Goal: Task Accomplishment & Management: Use online tool/utility

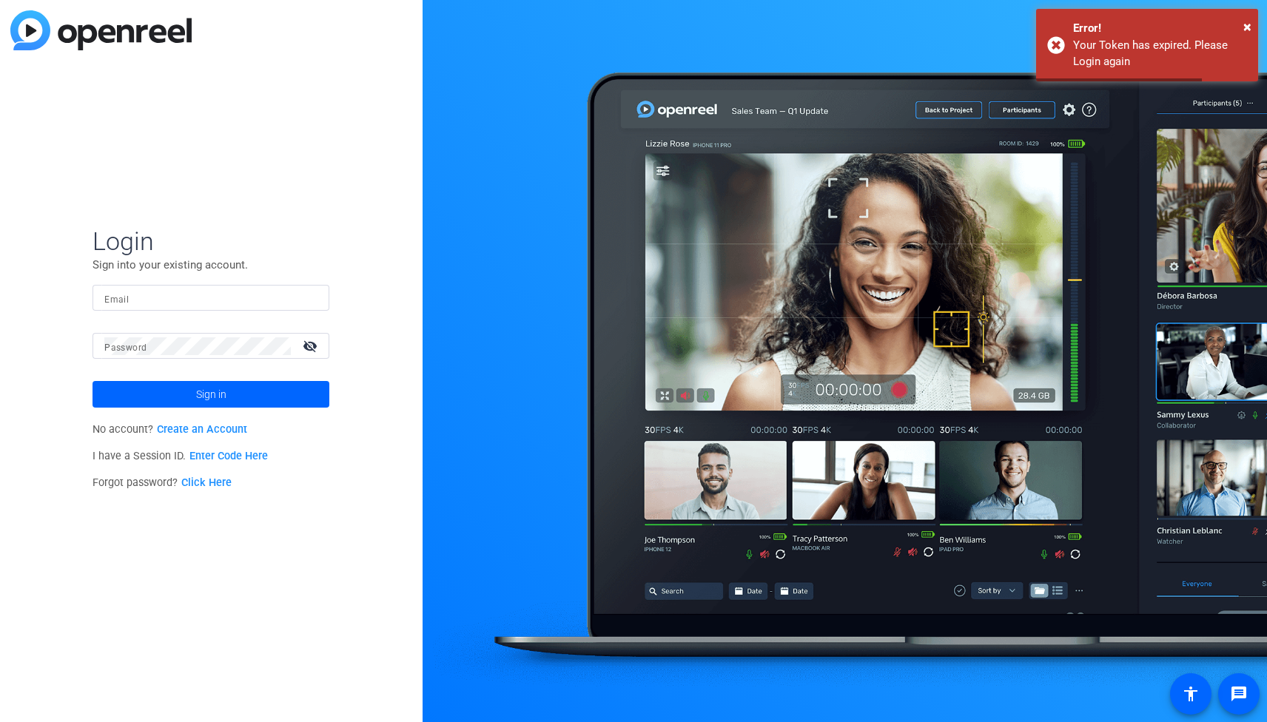
click at [207, 307] on div at bounding box center [210, 298] width 213 height 26
click at [213, 300] on input "Email" at bounding box center [210, 298] width 213 height 18
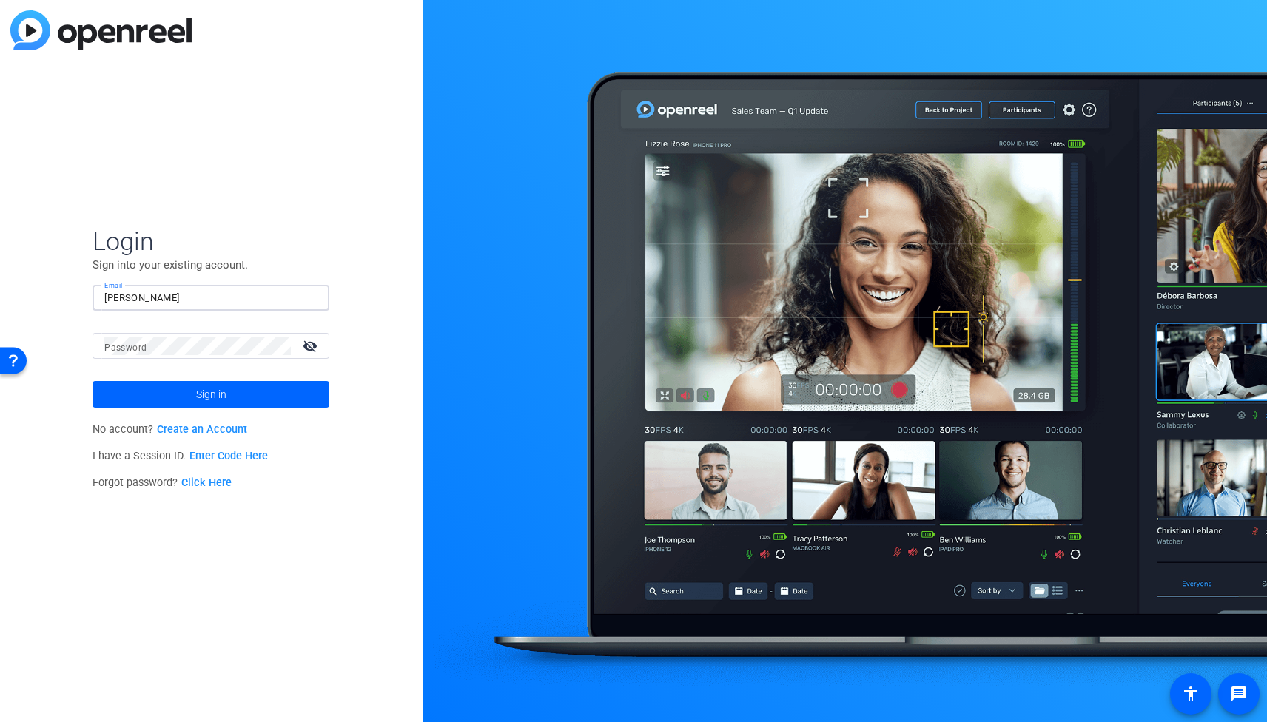
type input "[PERSON_NAME][EMAIL_ADDRESS][DOMAIN_NAME]"
click at [92, 381] on button "Sign in" at bounding box center [210, 394] width 237 height 27
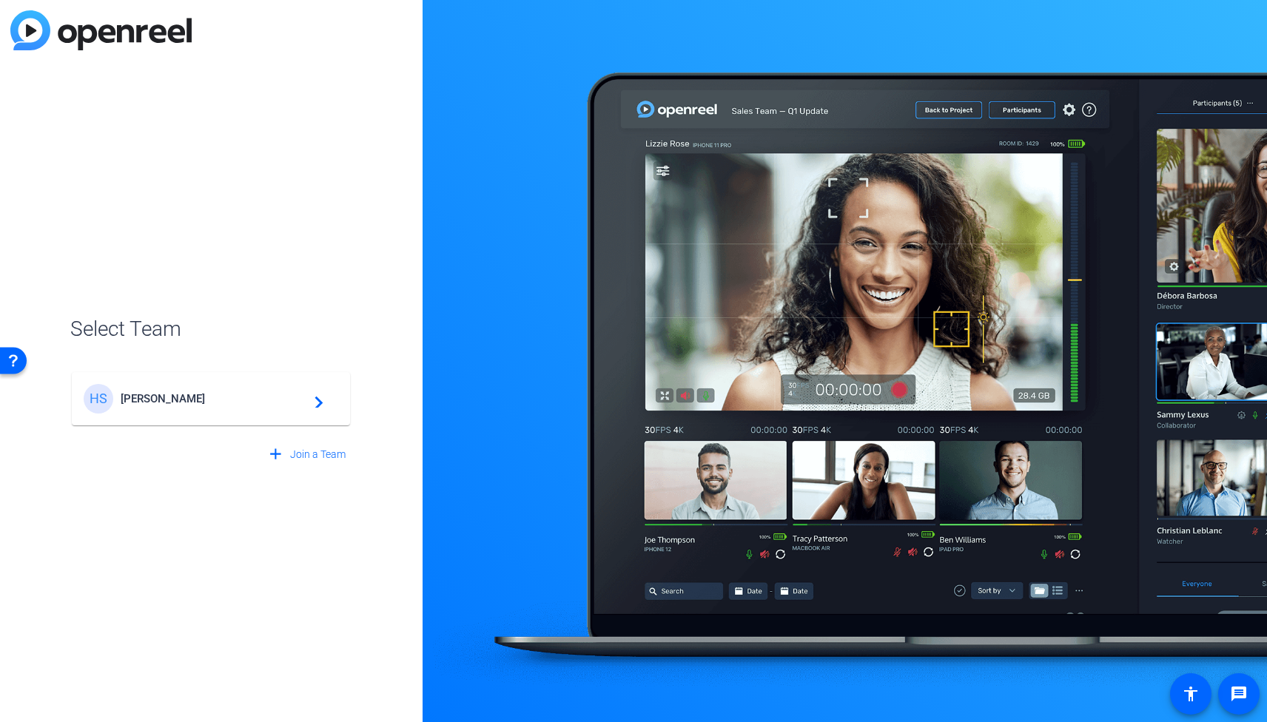
click at [208, 375] on mat-card-content "HS [PERSON_NAME] navigate_next" at bounding box center [211, 398] width 278 height 53
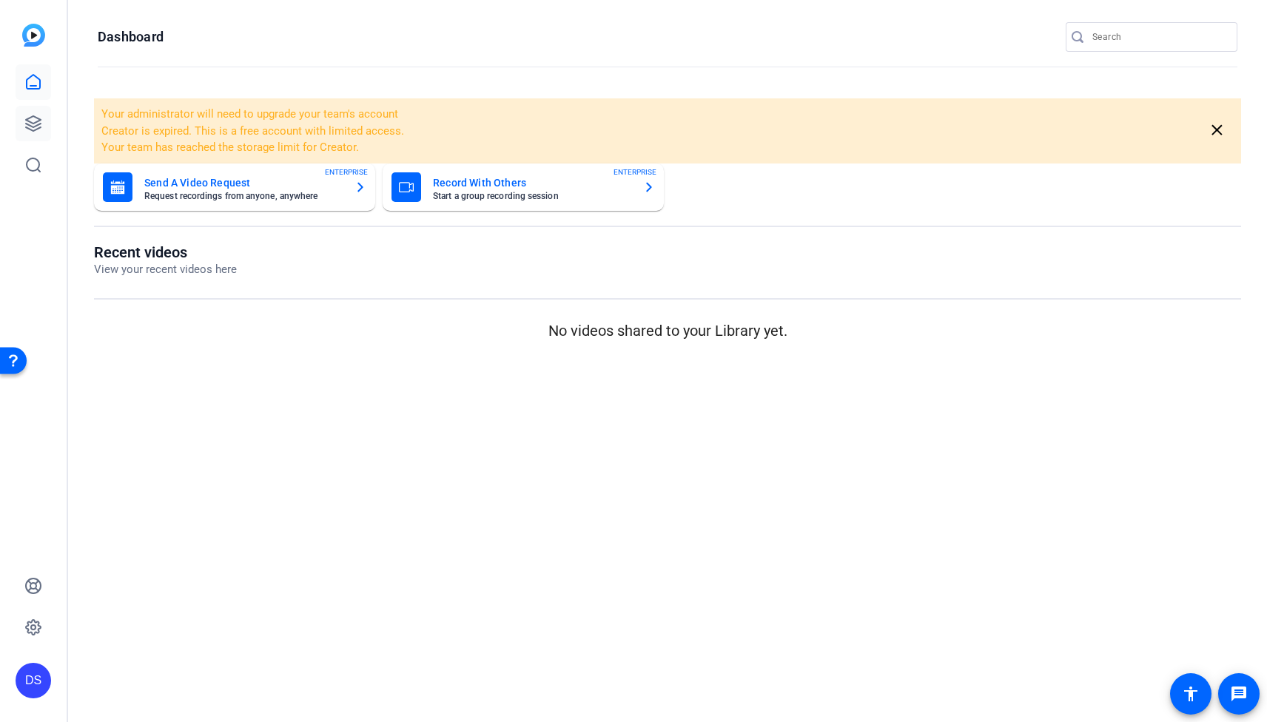
click at [18, 124] on link at bounding box center [34, 124] width 36 height 36
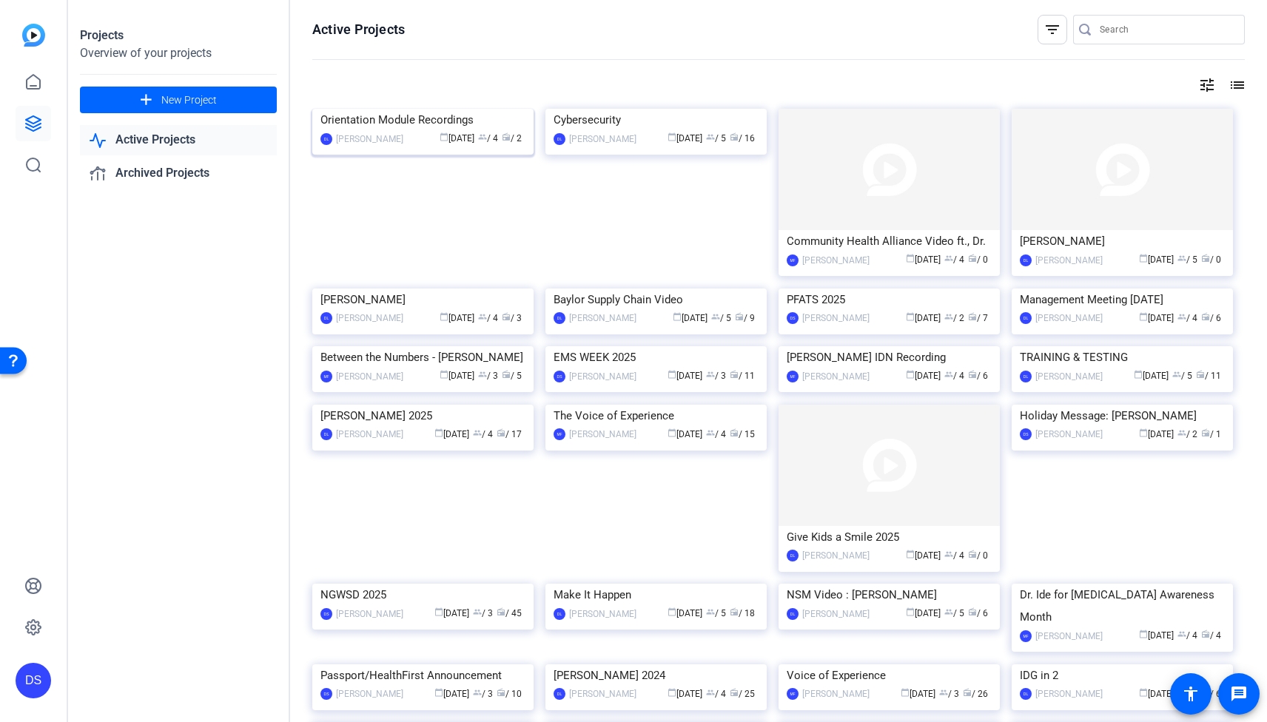
click at [418, 109] on img at bounding box center [422, 109] width 221 height 0
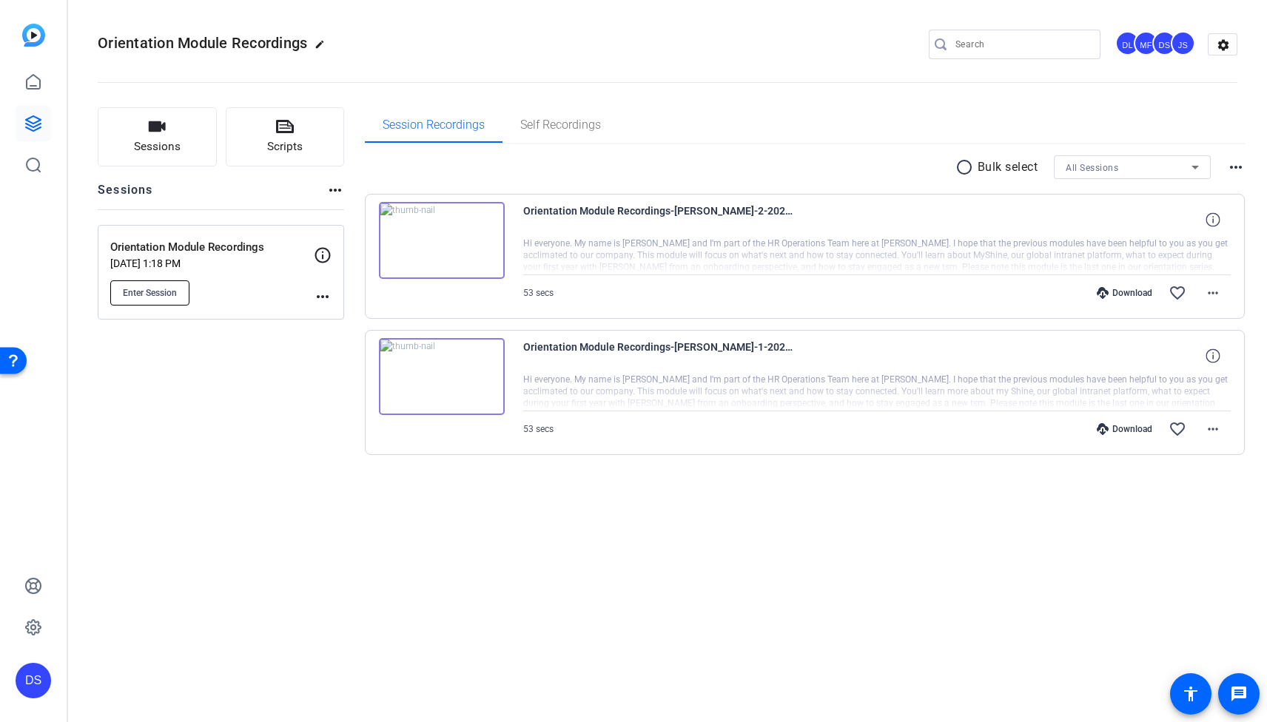
click at [160, 299] on button "Enter Session" at bounding box center [149, 292] width 79 height 25
click at [24, 130] on icon at bounding box center [33, 124] width 18 height 18
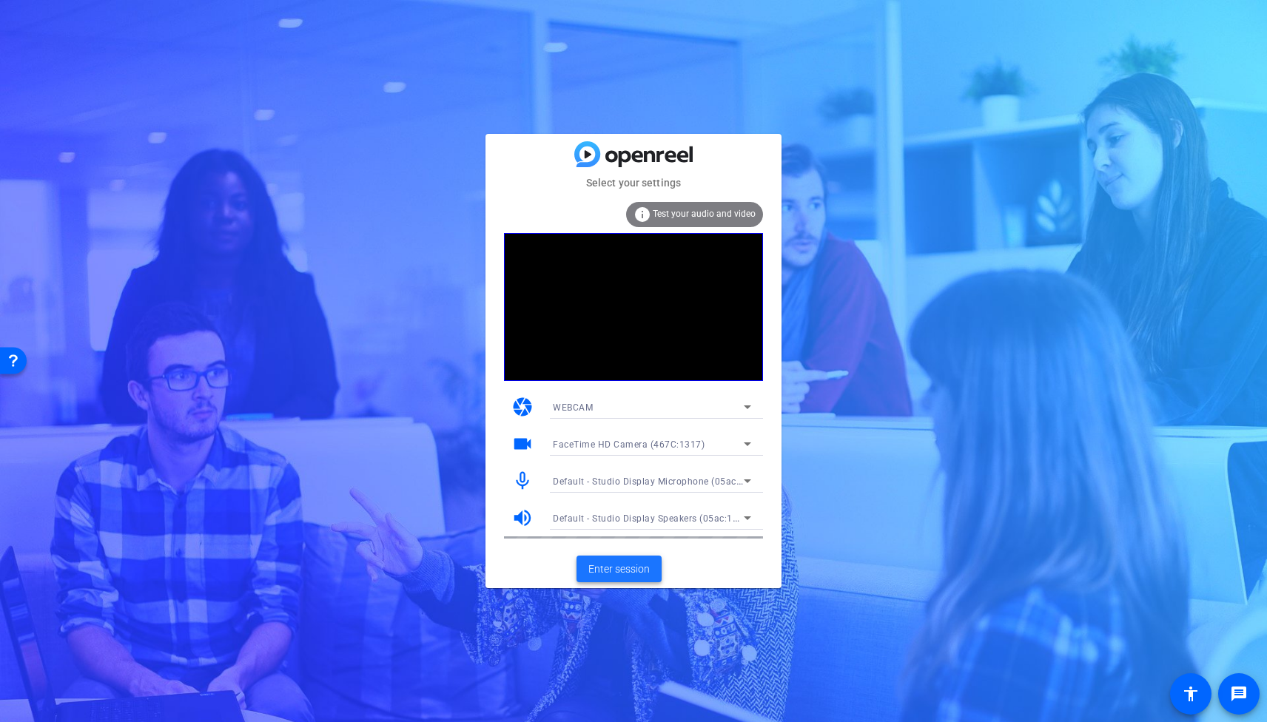
click at [631, 570] on span "Enter session" at bounding box center [618, 570] width 61 height 16
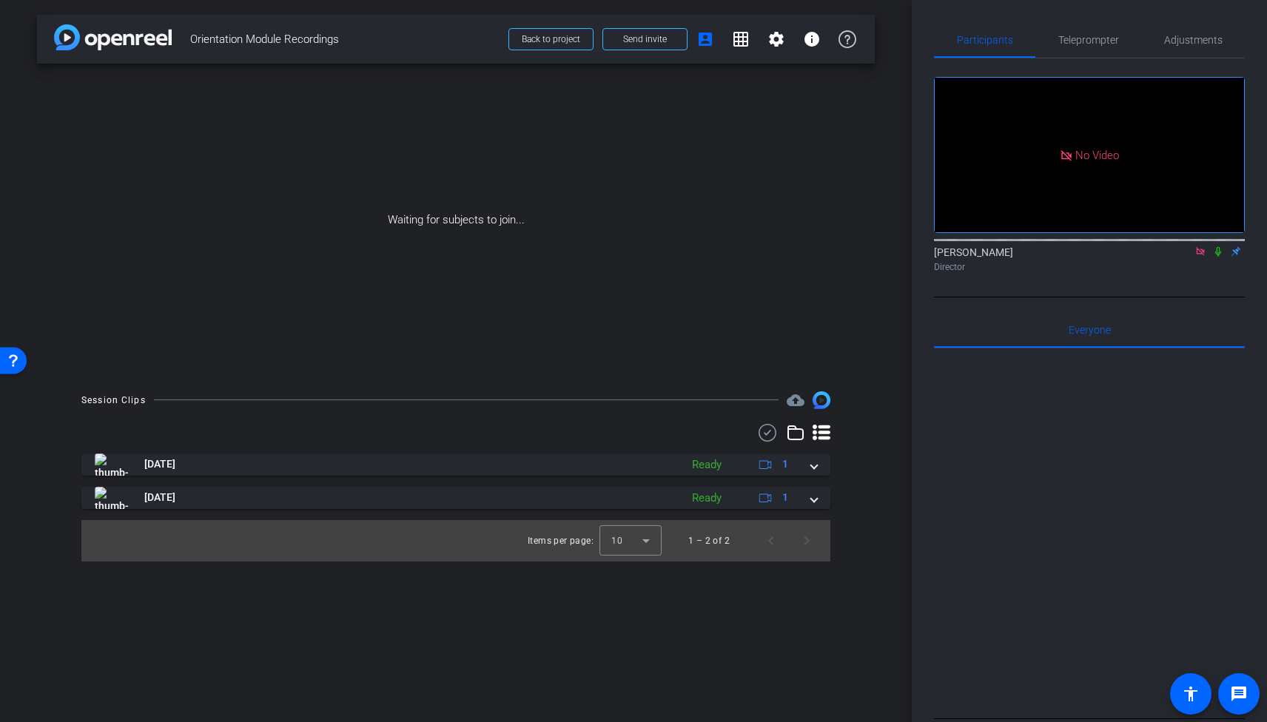
click at [1220, 257] on icon at bounding box center [1218, 251] width 12 height 10
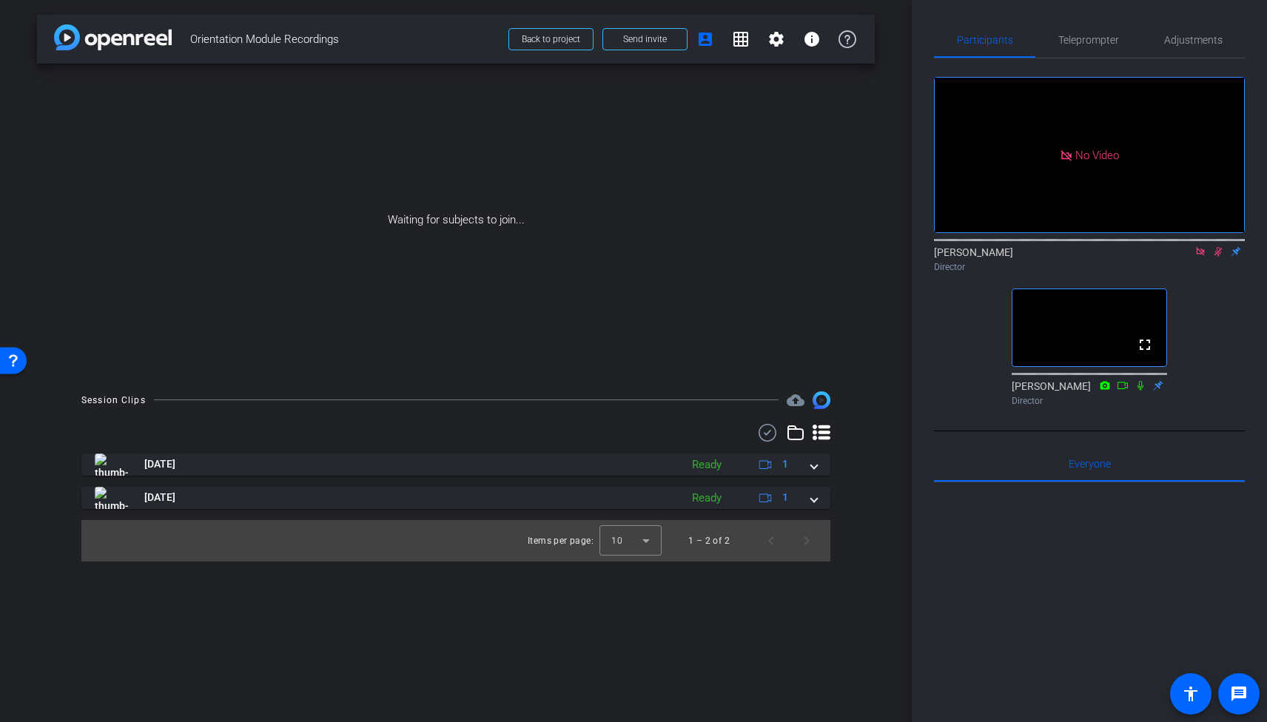
click at [1220, 257] on icon at bounding box center [1218, 251] width 12 height 10
click at [1225, 324] on div "No Video Derek Sabety Director fullscreen David Levitsky Director" at bounding box center [1089, 235] width 311 height 354
click at [849, 343] on div "Waiting for subjects to join..." at bounding box center [456, 220] width 838 height 313
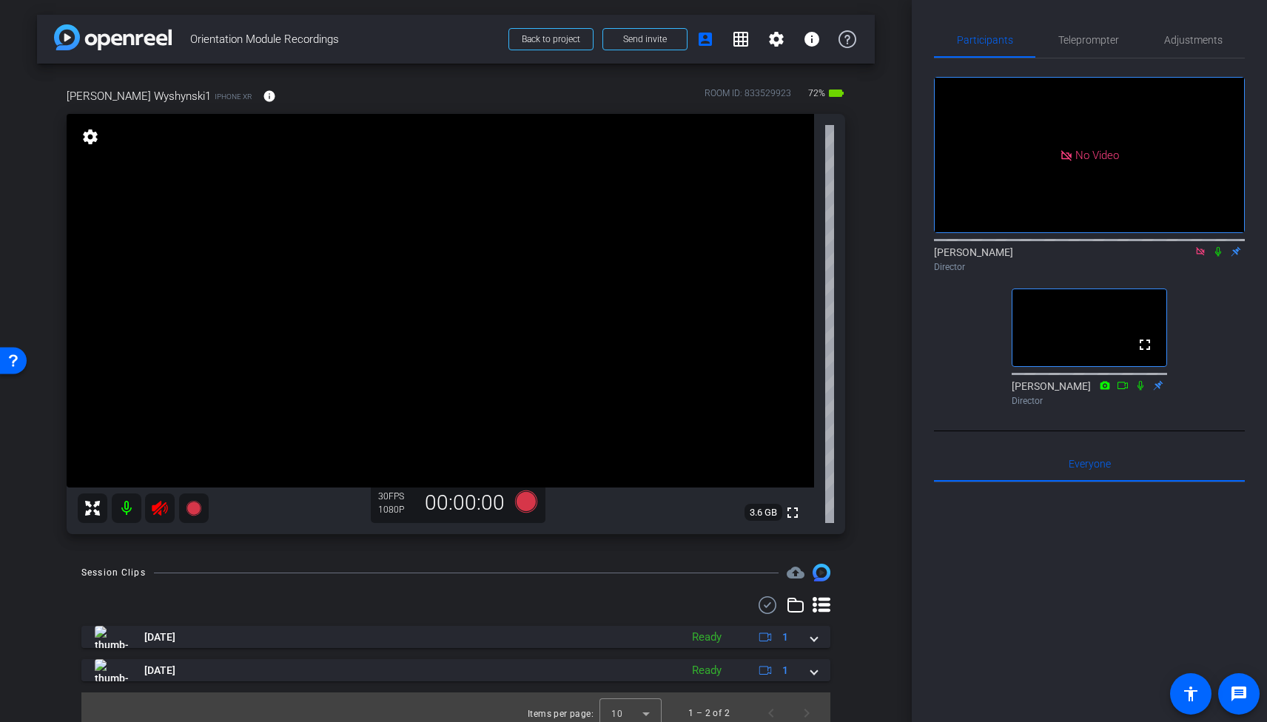
click at [161, 503] on icon at bounding box center [160, 508] width 16 height 15
click at [347, 583] on div "Session Clips cloud_upload Sep 11, 2025 Ready 1 Sep 11, 2025 Ready 1 Items per …" at bounding box center [456, 649] width 838 height 170
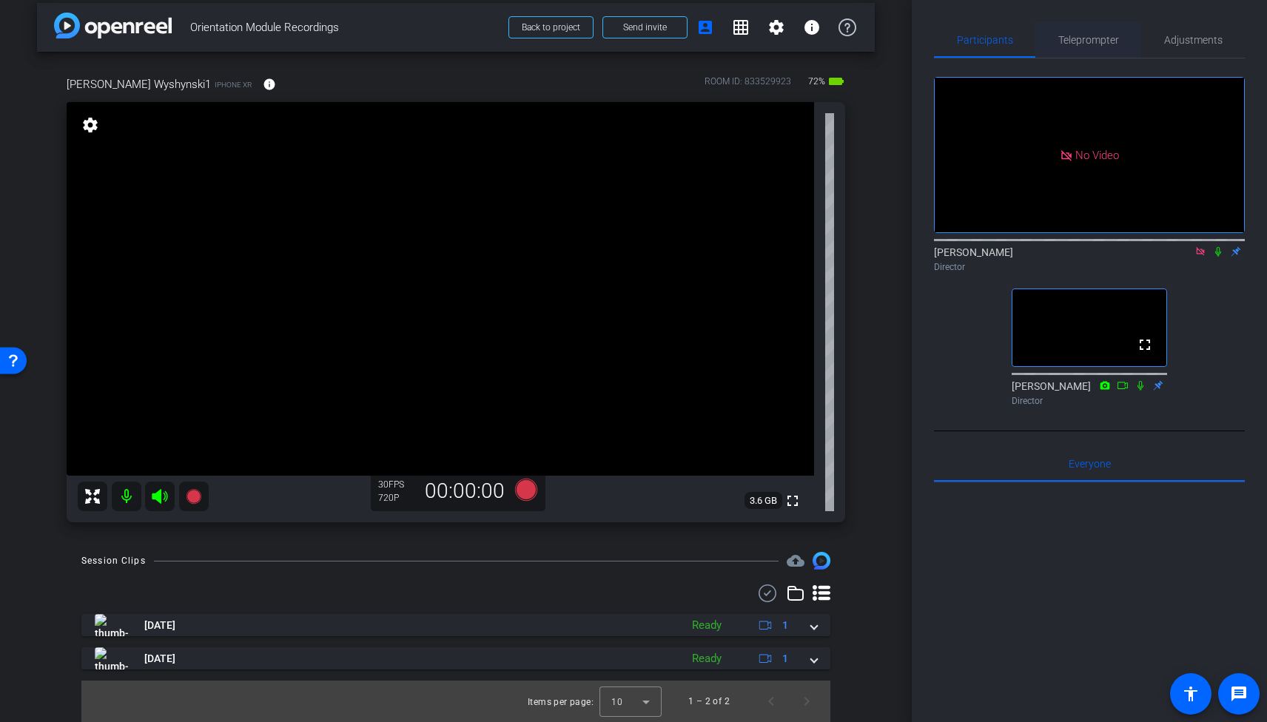
click at [1105, 35] on span "Teleprompter" at bounding box center [1088, 40] width 61 height 10
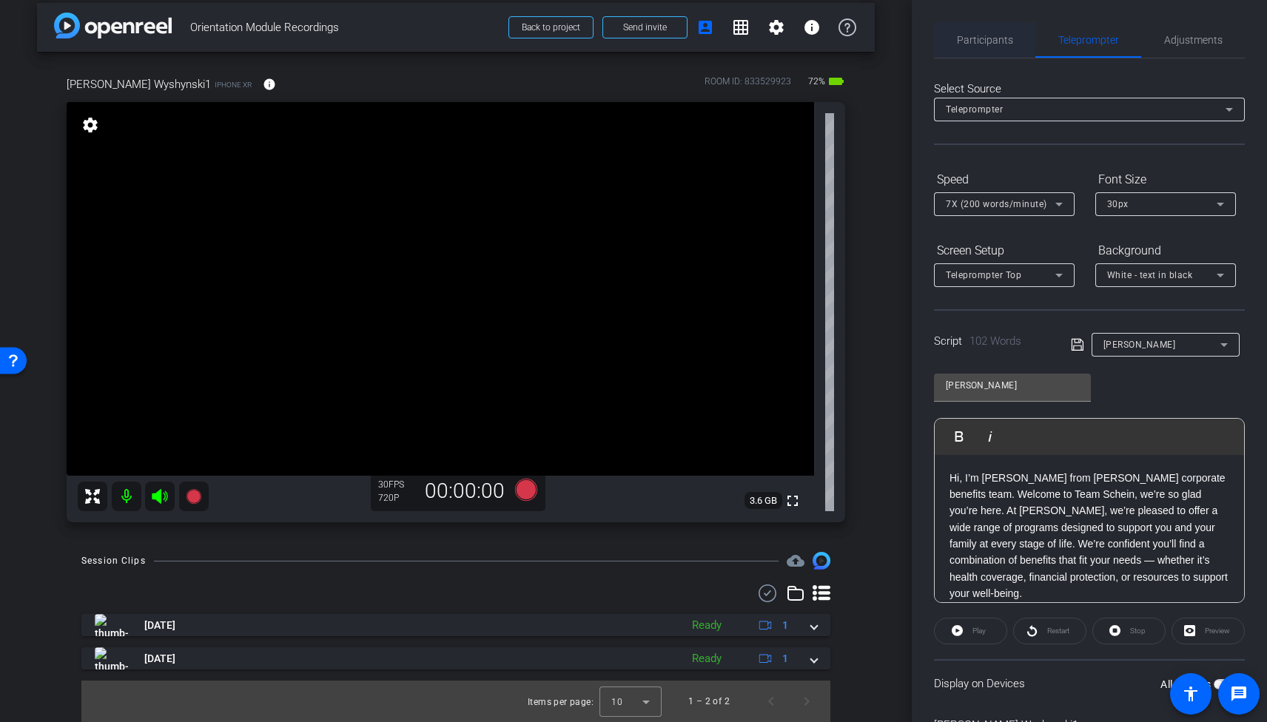
click at [1003, 36] on span "Participants" at bounding box center [985, 40] width 56 height 10
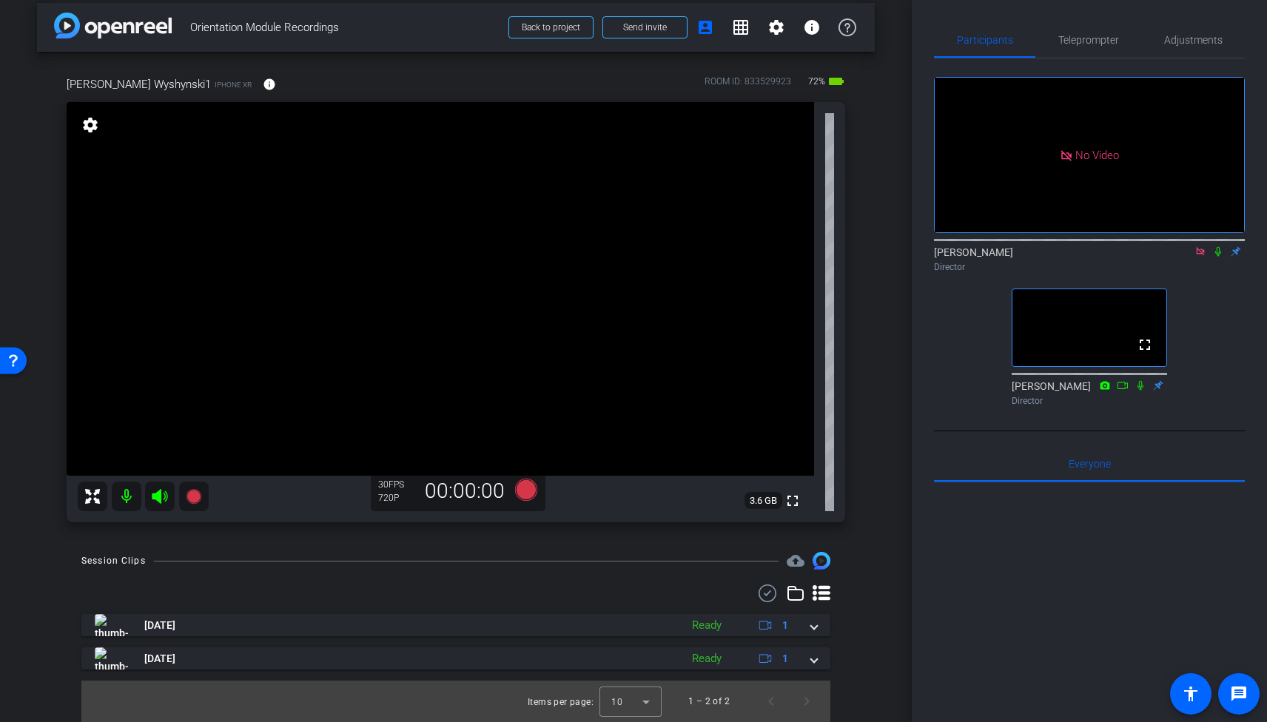
click at [892, 383] on div "arrow_back Orientation Module Recordings Back to project Send invite account_bo…" at bounding box center [456, 349] width 912 height 722
click at [547, 599] on div at bounding box center [455, 594] width 749 height 18
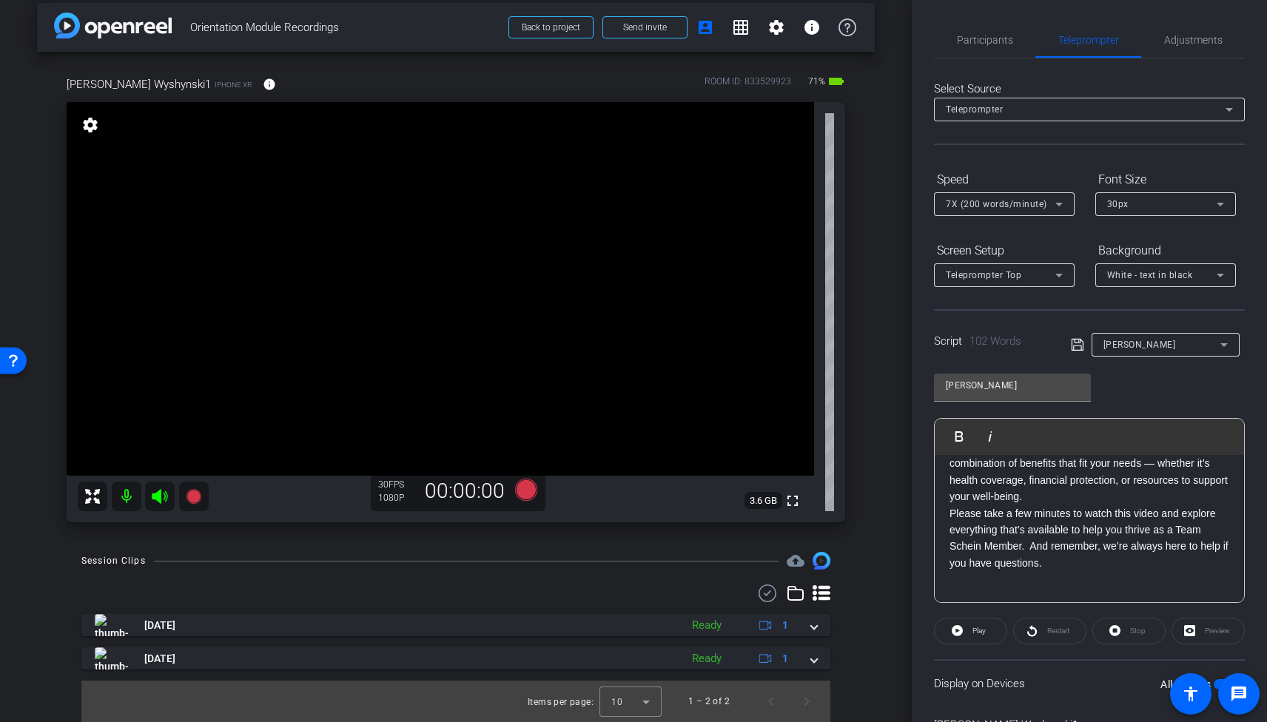
scroll to position [0, 0]
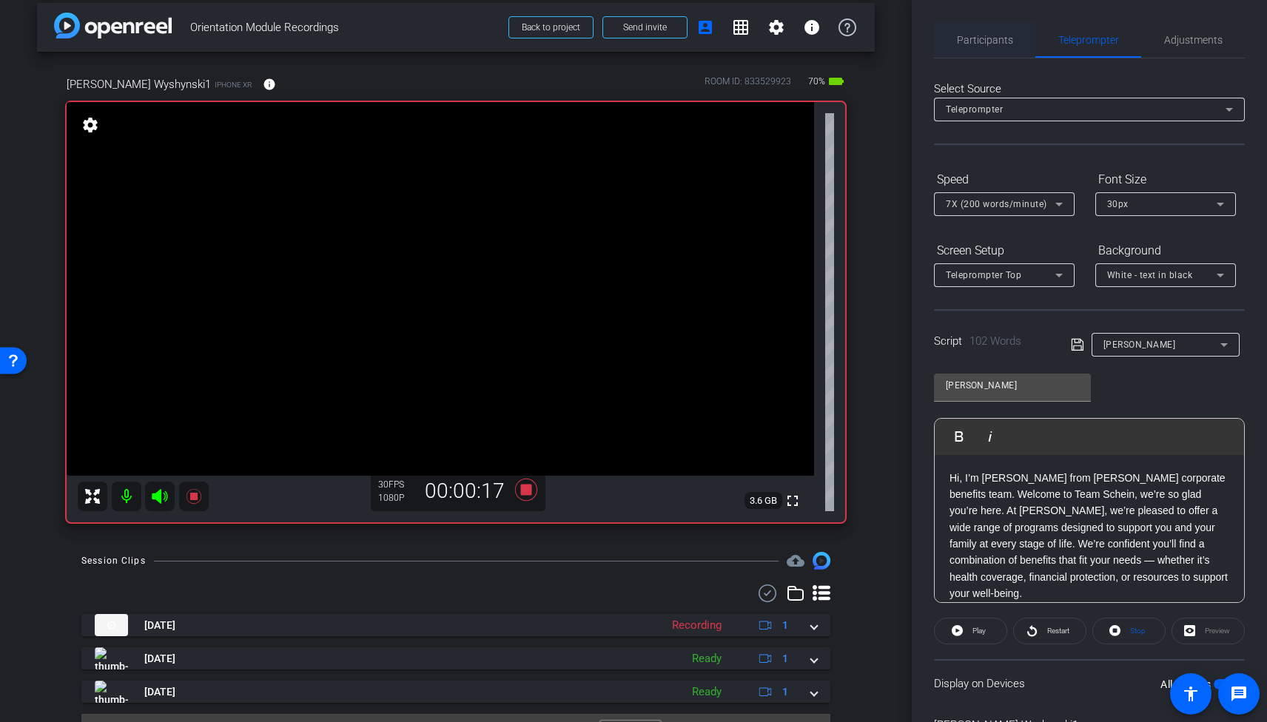
click at [995, 54] on span "Participants" at bounding box center [985, 40] width 56 height 36
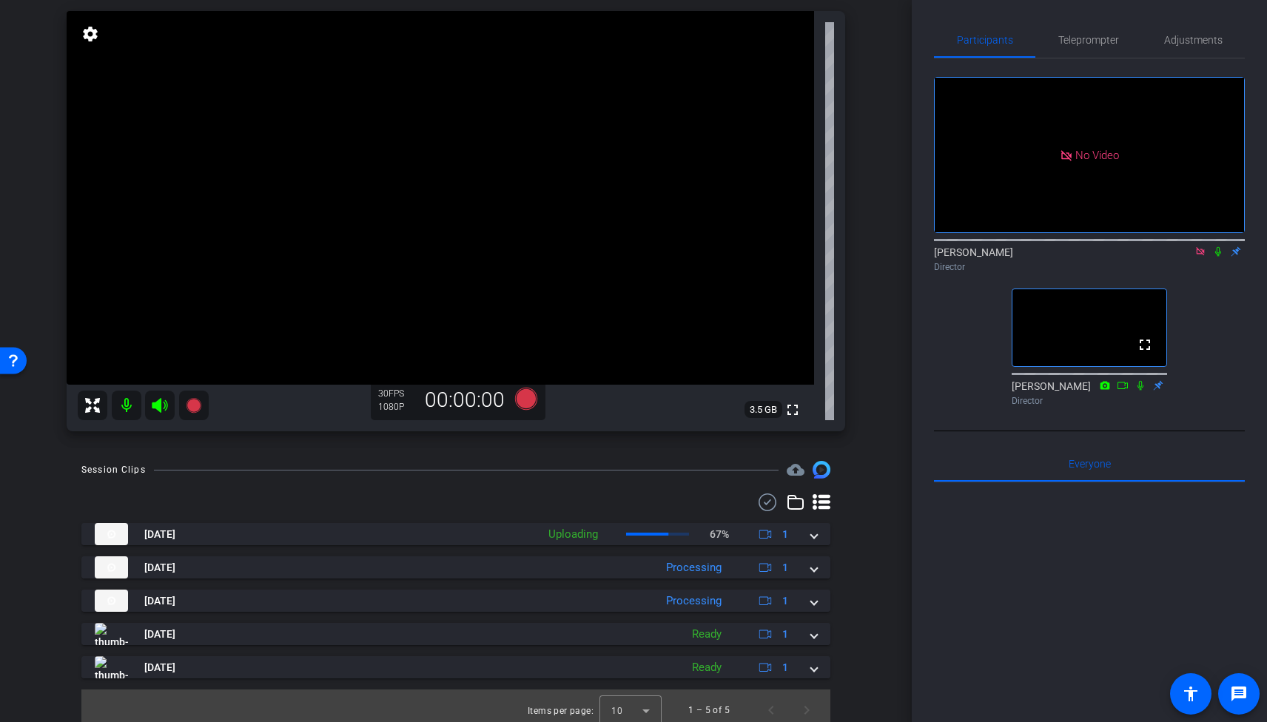
scroll to position [104, 0]
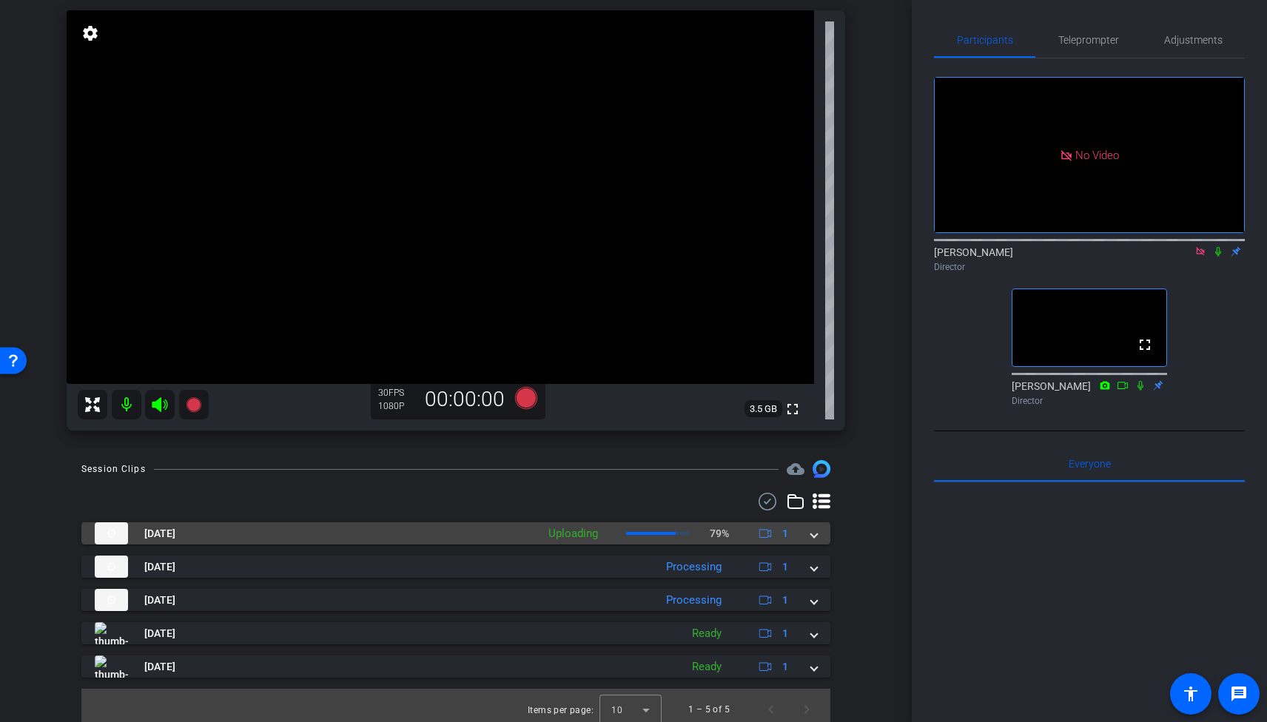
click at [813, 533] on span at bounding box center [814, 534] width 6 height 16
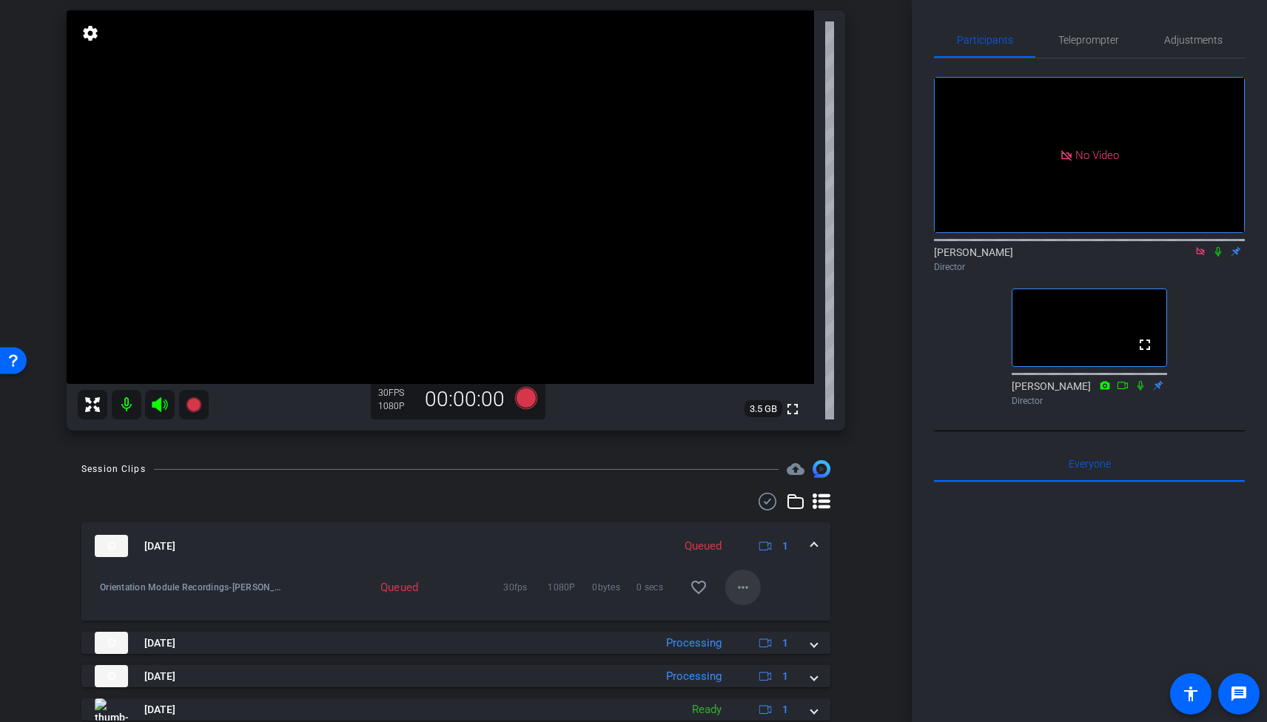
click at [744, 587] on mat-icon "more_horiz" at bounding box center [743, 588] width 18 height 18
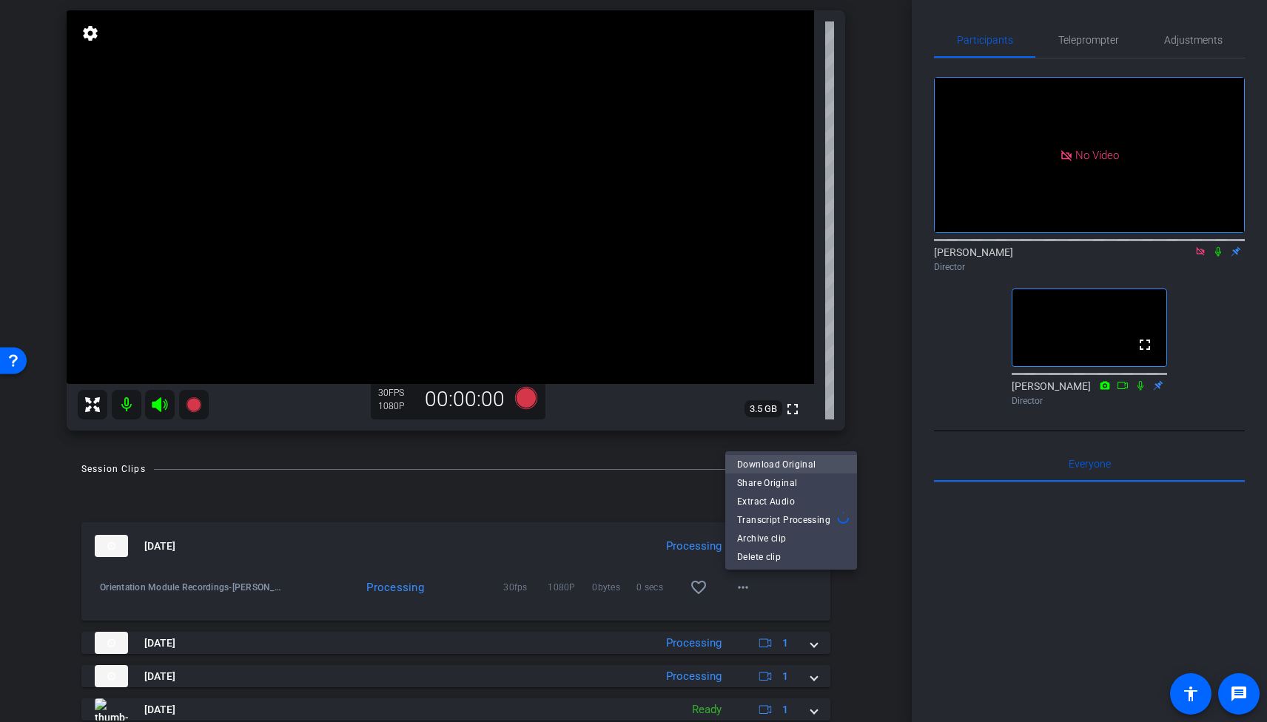
click at [770, 462] on span "Download Original" at bounding box center [791, 465] width 108 height 18
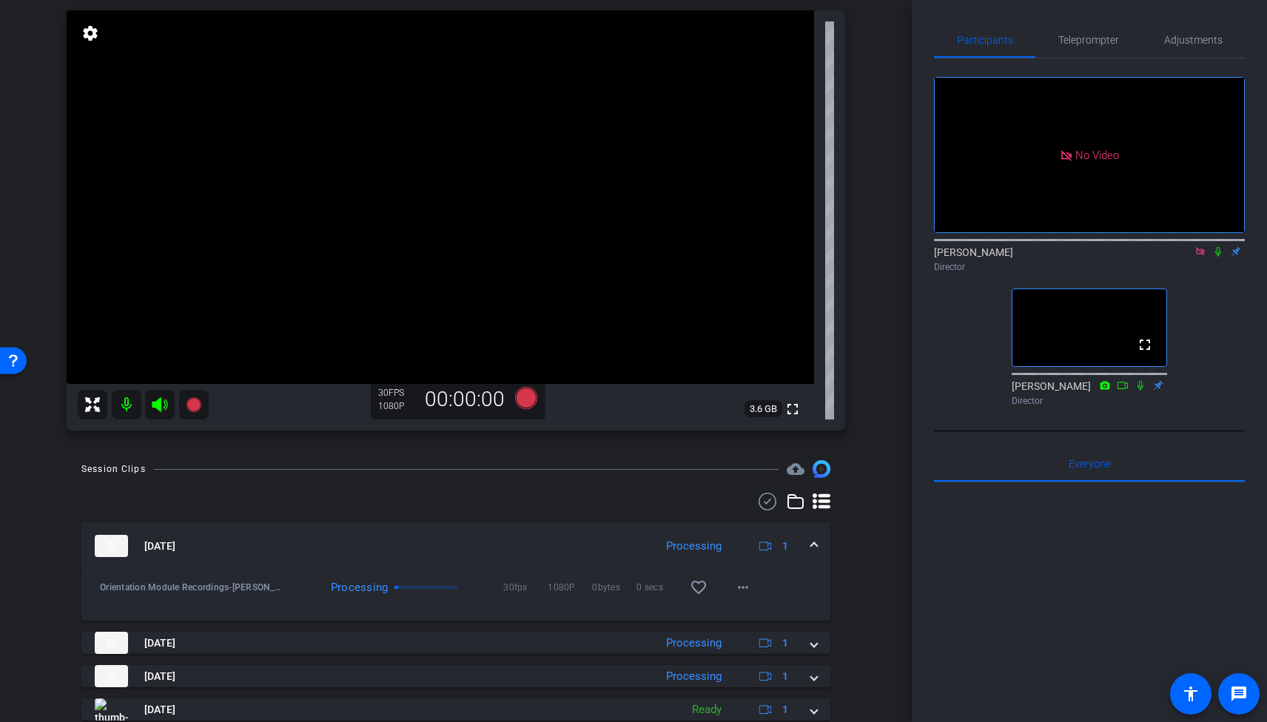
click at [1217, 246] on icon at bounding box center [1218, 251] width 12 height 10
click at [1218, 246] on icon at bounding box center [1218, 251] width 12 height 10
click at [1079, 32] on span "Teleprompter" at bounding box center [1088, 40] width 61 height 36
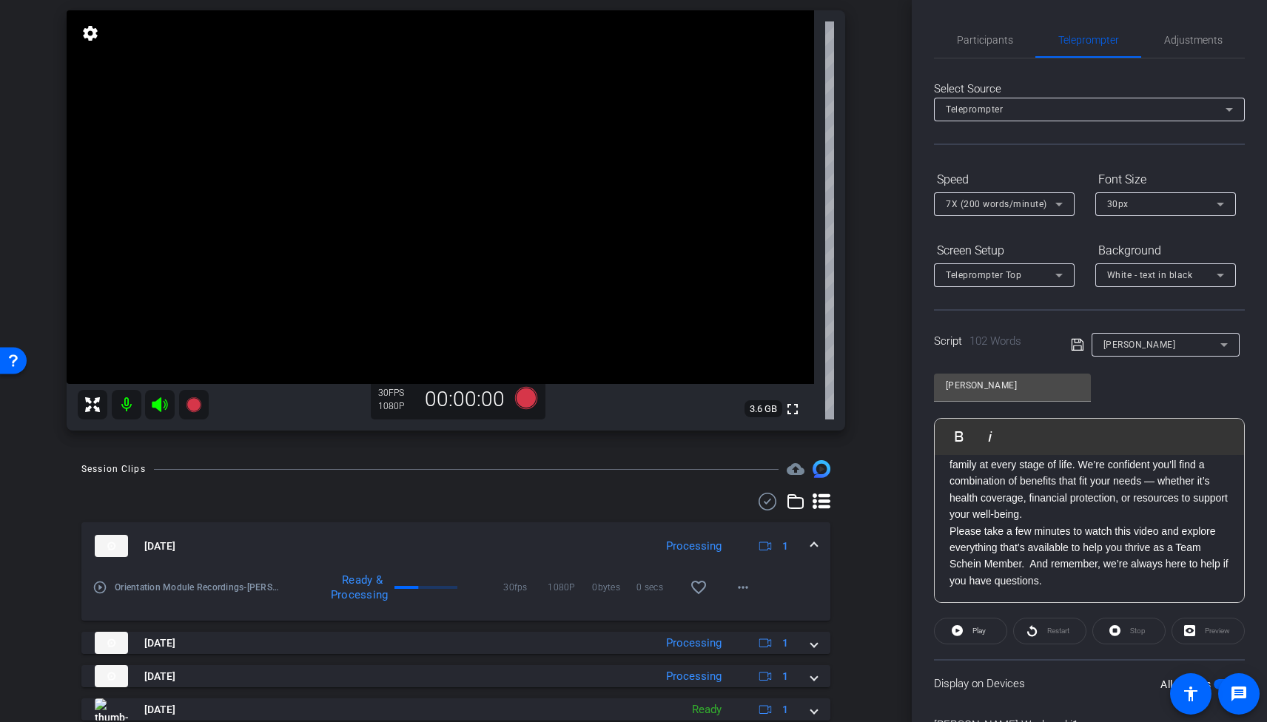
scroll to position [97, 0]
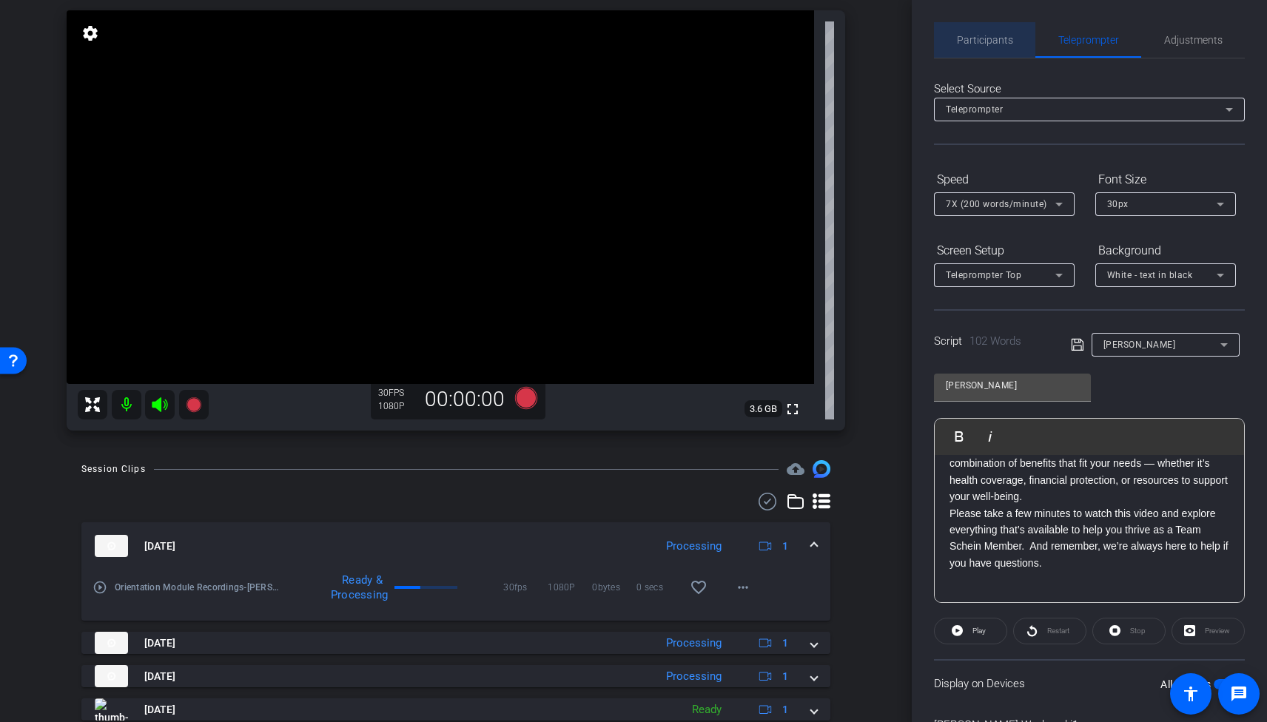
click at [1003, 38] on span "Participants" at bounding box center [985, 40] width 56 height 10
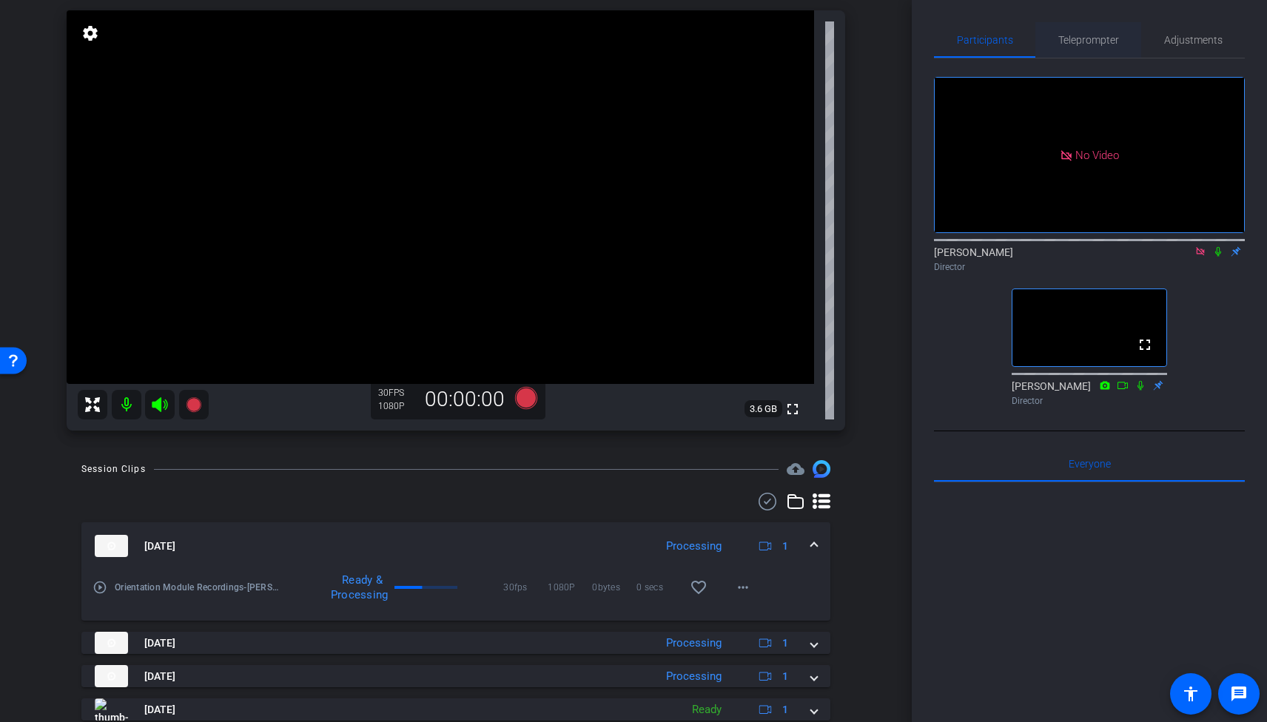
click at [1086, 32] on span "Teleprompter" at bounding box center [1088, 40] width 61 height 36
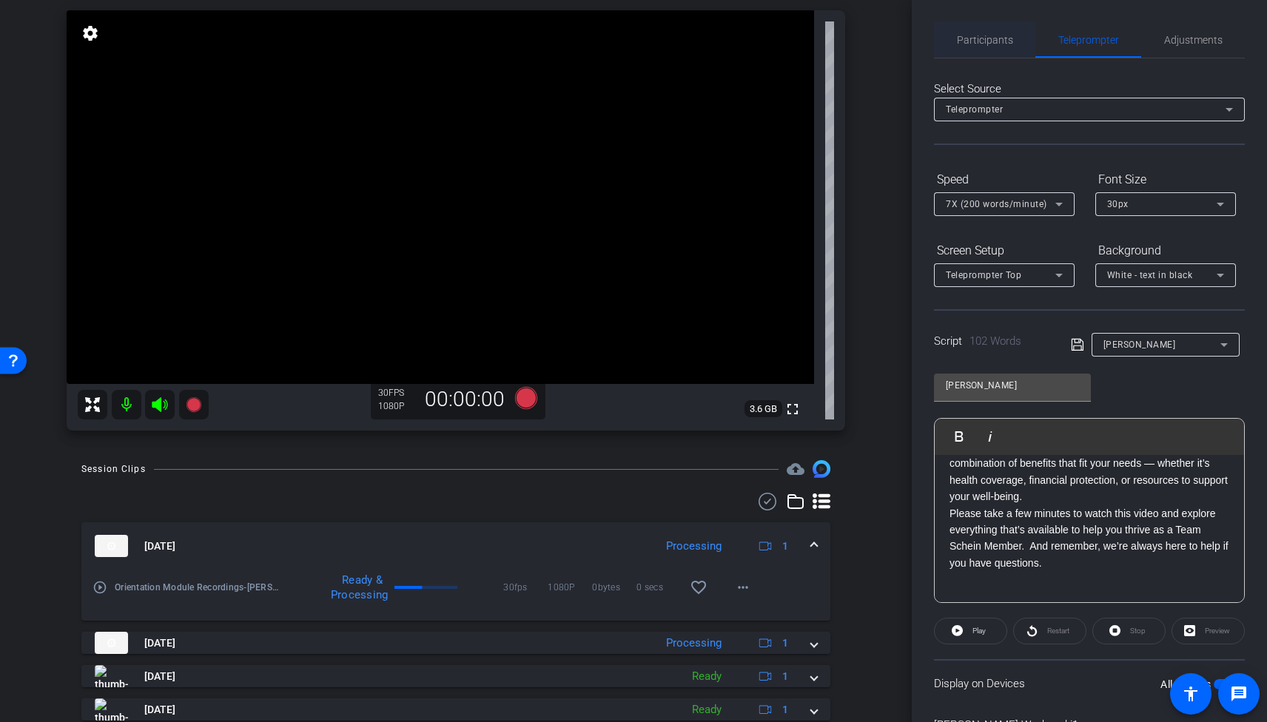
click at [995, 37] on span "Participants" at bounding box center [985, 40] width 56 height 10
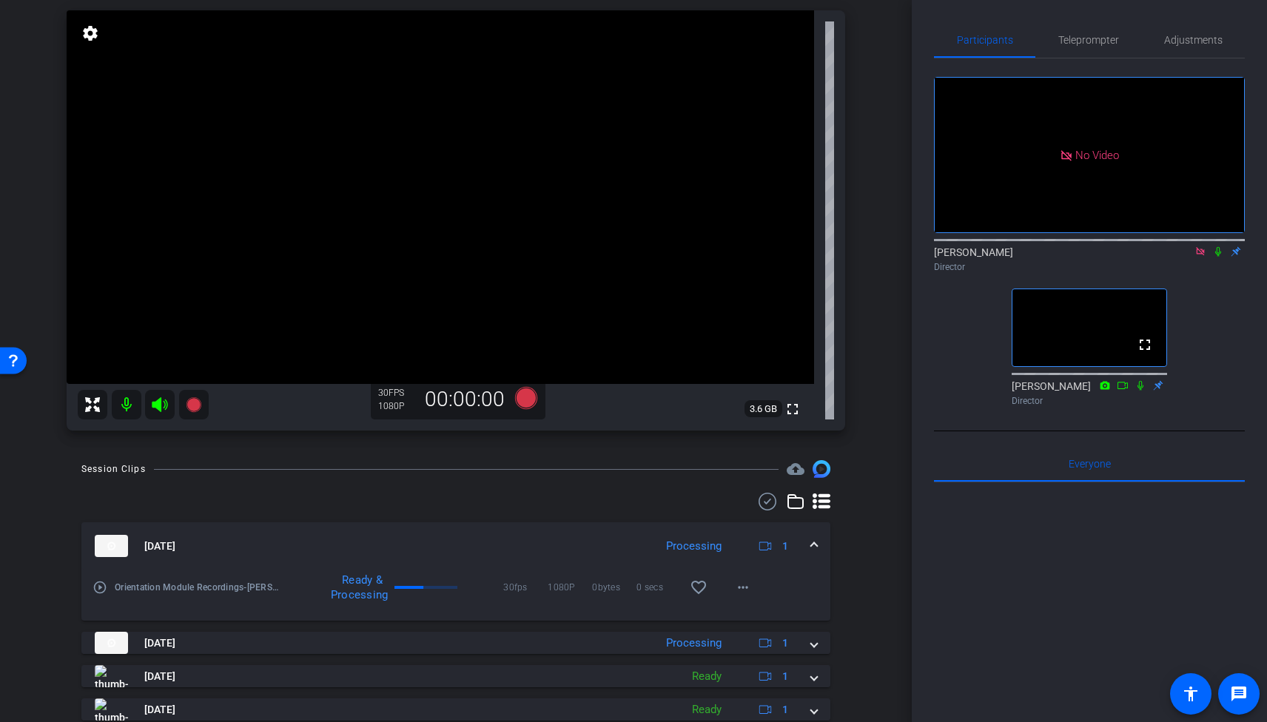
click at [901, 232] on div "arrow_back Orientation Module Recordings Back to project Send invite account_bo…" at bounding box center [456, 257] width 912 height 722
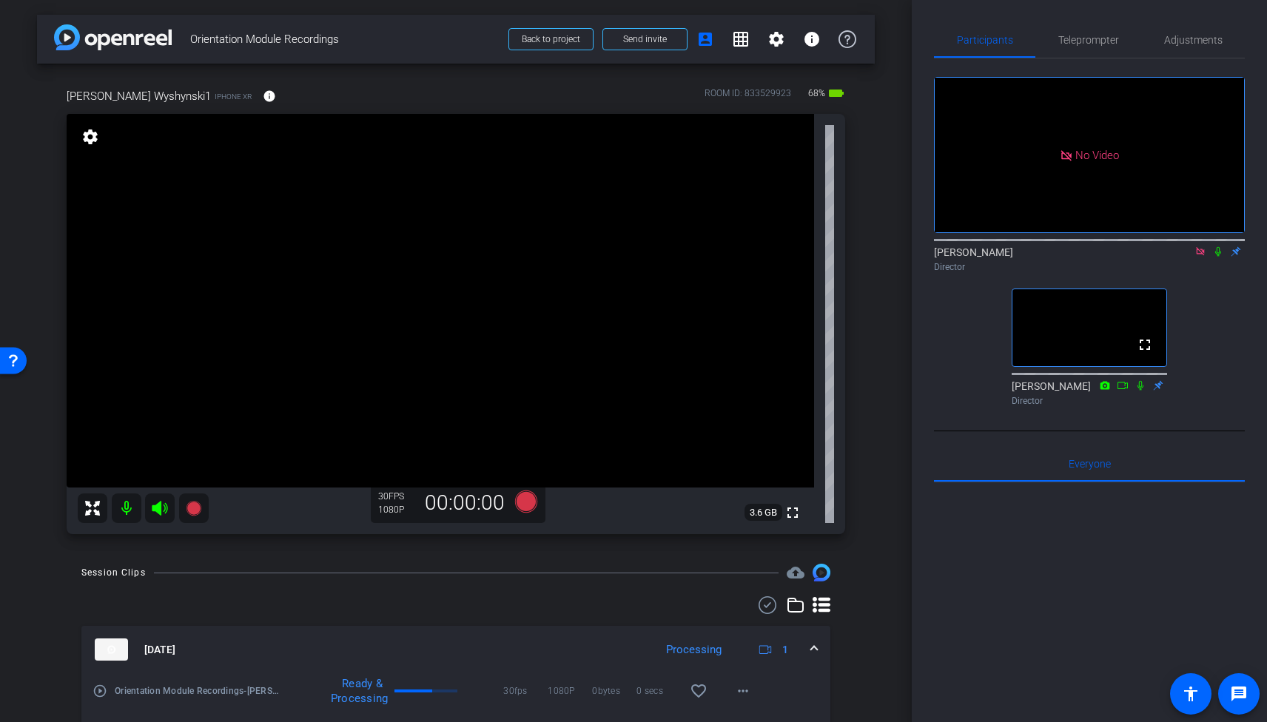
click at [1219, 245] on div "Derek Sabety Director" at bounding box center [1089, 259] width 311 height 29
click at [1217, 246] on icon at bounding box center [1218, 251] width 12 height 10
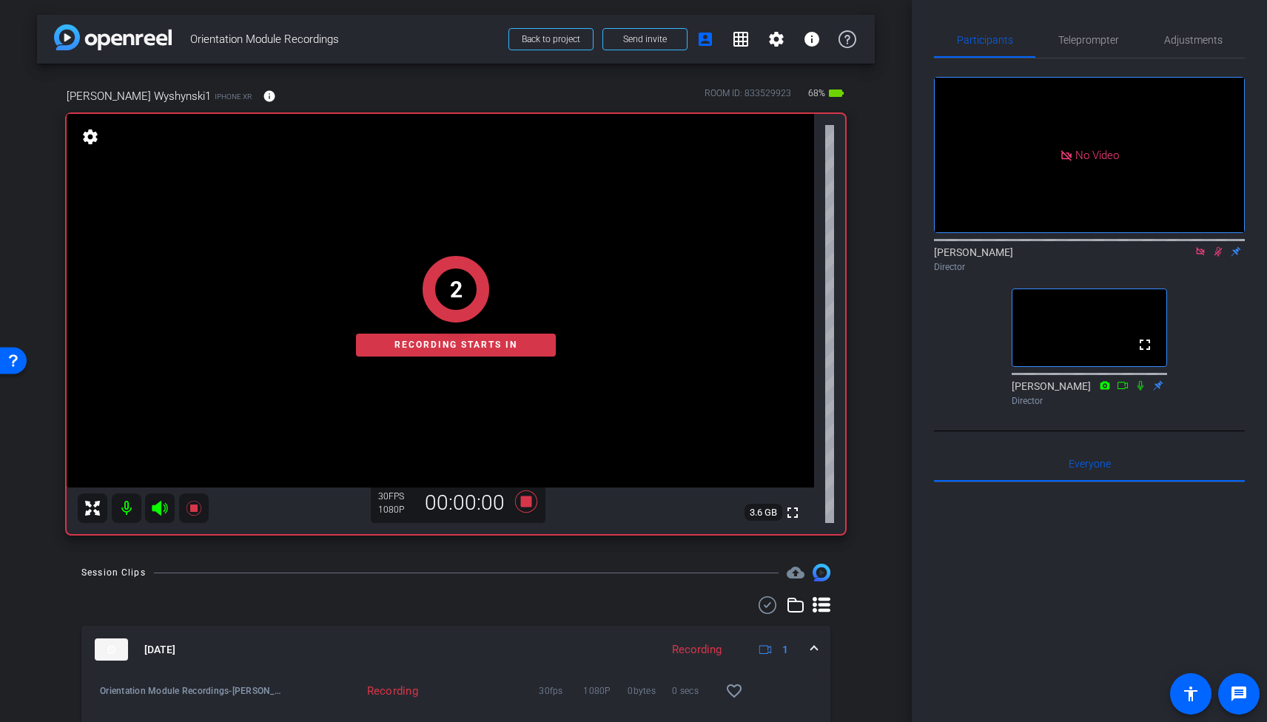
click at [164, 509] on div "2 Recording starts in" at bounding box center [456, 306] width 778 height 456
click at [164, 508] on div "1 Recording starts in" at bounding box center [456, 306] width 778 height 456
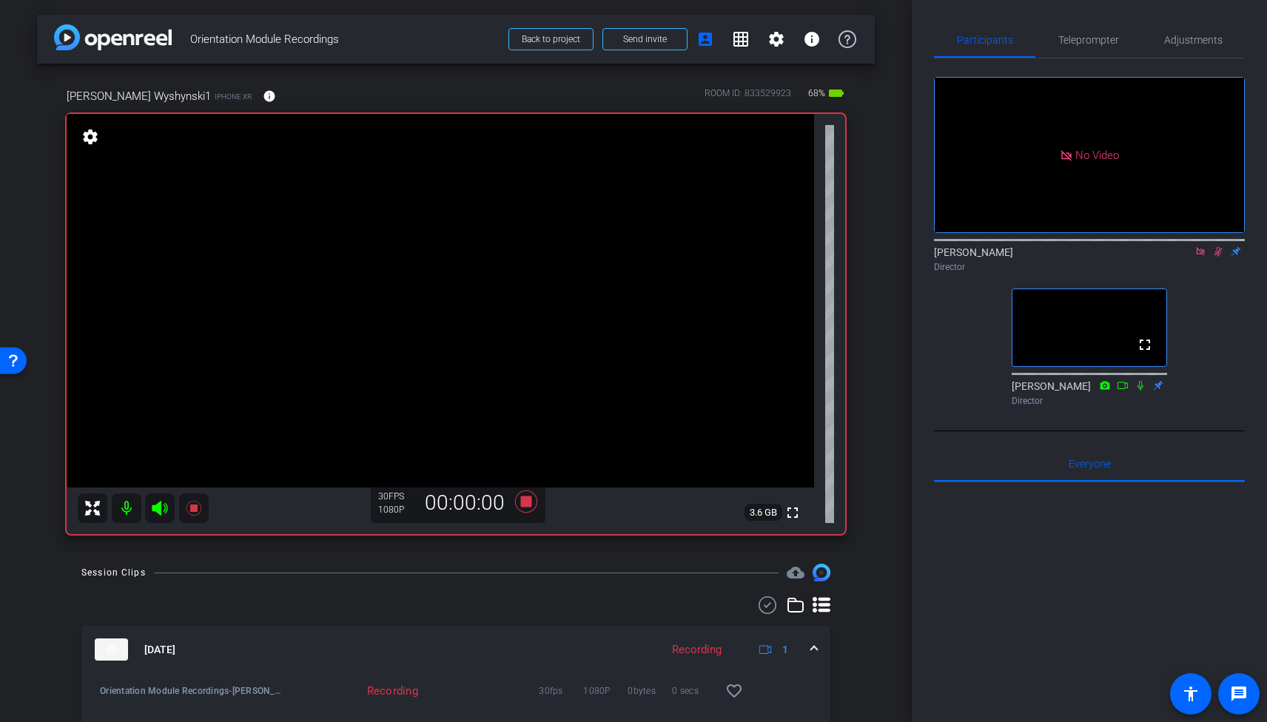
click at [161, 511] on icon at bounding box center [160, 508] width 18 height 18
click at [163, 511] on icon at bounding box center [160, 508] width 16 height 15
click at [161, 511] on icon at bounding box center [160, 508] width 18 height 18
click at [160, 517] on mat-icon at bounding box center [160, 509] width 30 height 30
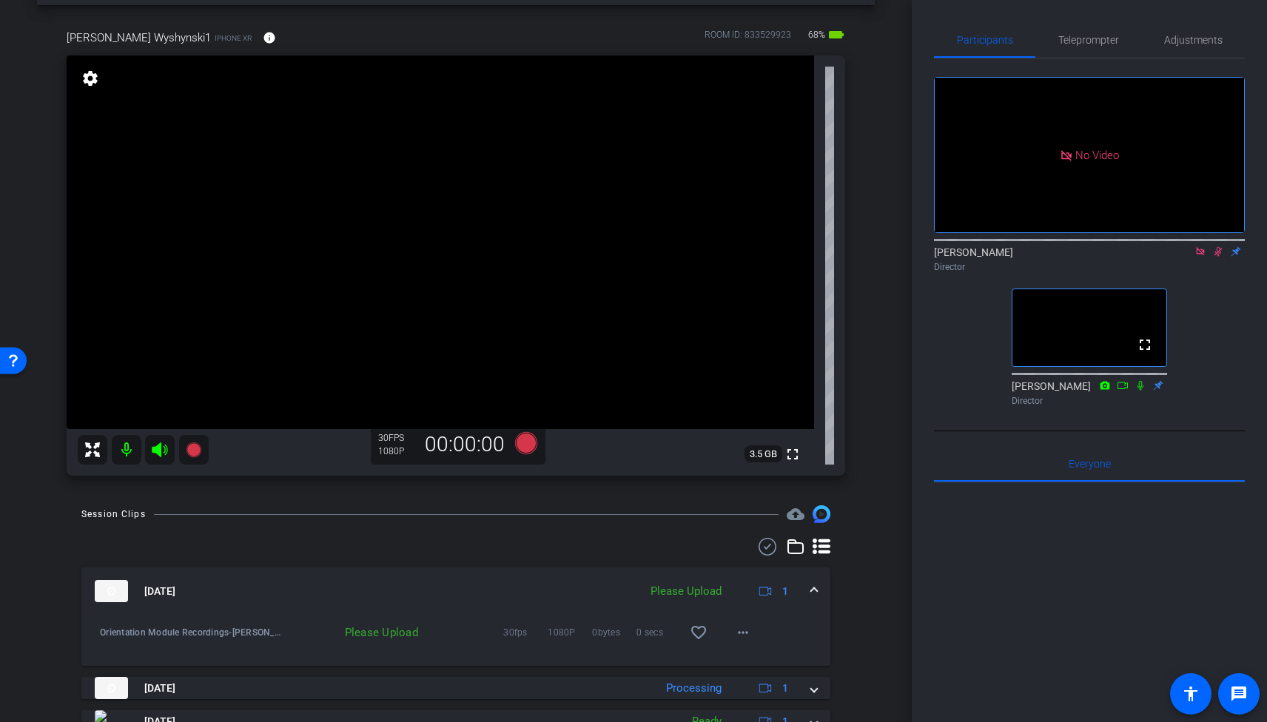
scroll to position [84, 0]
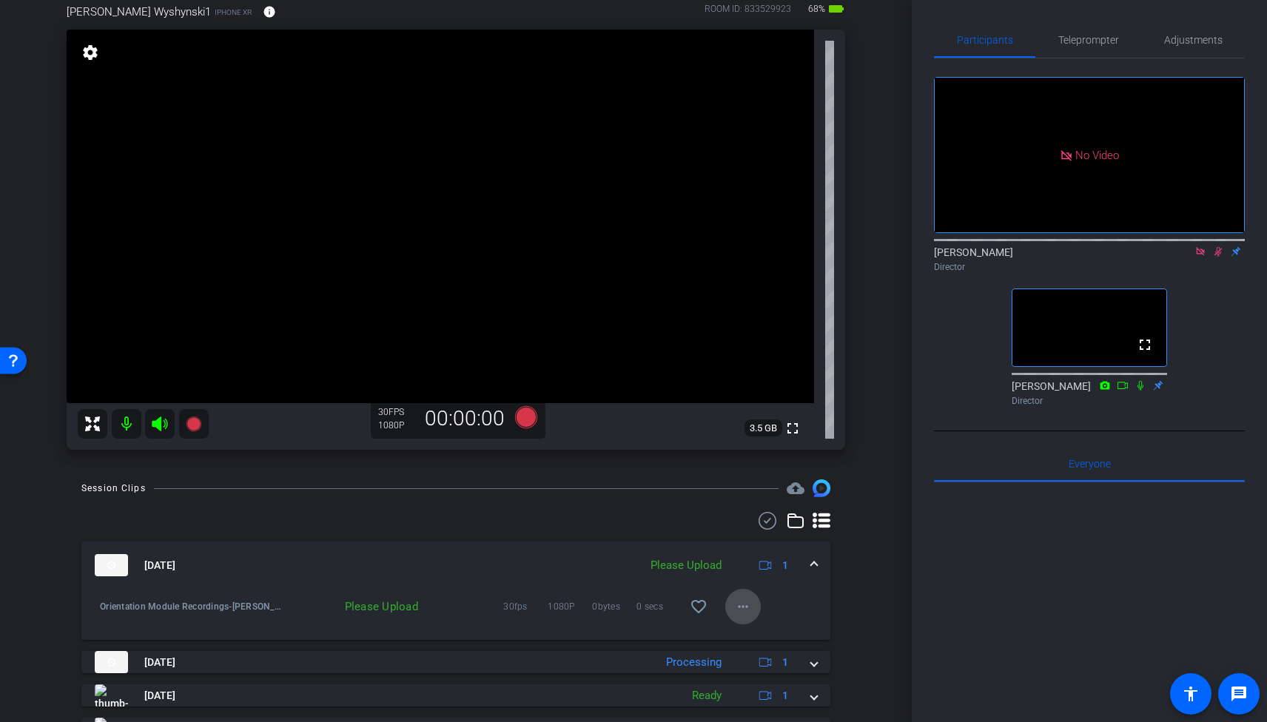
click at [741, 590] on span at bounding box center [743, 607] width 36 height 36
click at [777, 631] on span "Upload" at bounding box center [766, 638] width 59 height 18
click at [1215, 245] on div "Derek Sabety Director" at bounding box center [1089, 259] width 311 height 29
click at [1216, 246] on icon at bounding box center [1218, 251] width 12 height 10
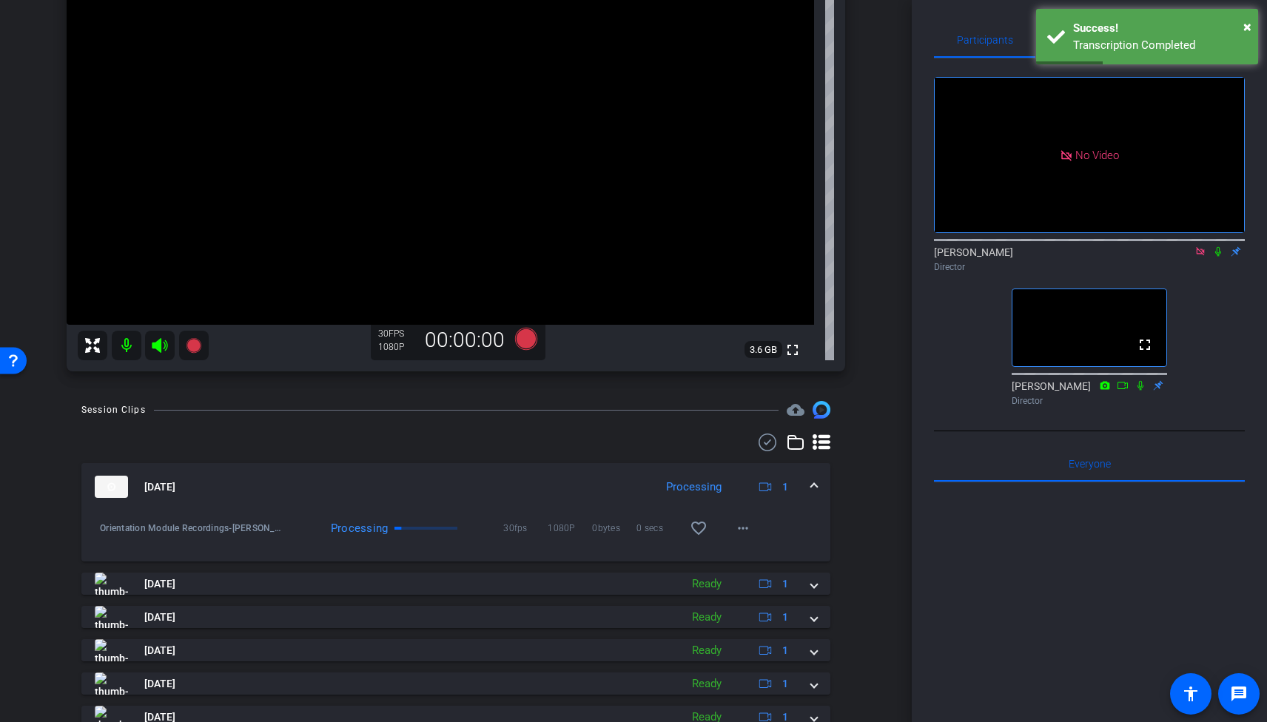
scroll to position [0, 0]
